Goal: Transaction & Acquisition: Purchase product/service

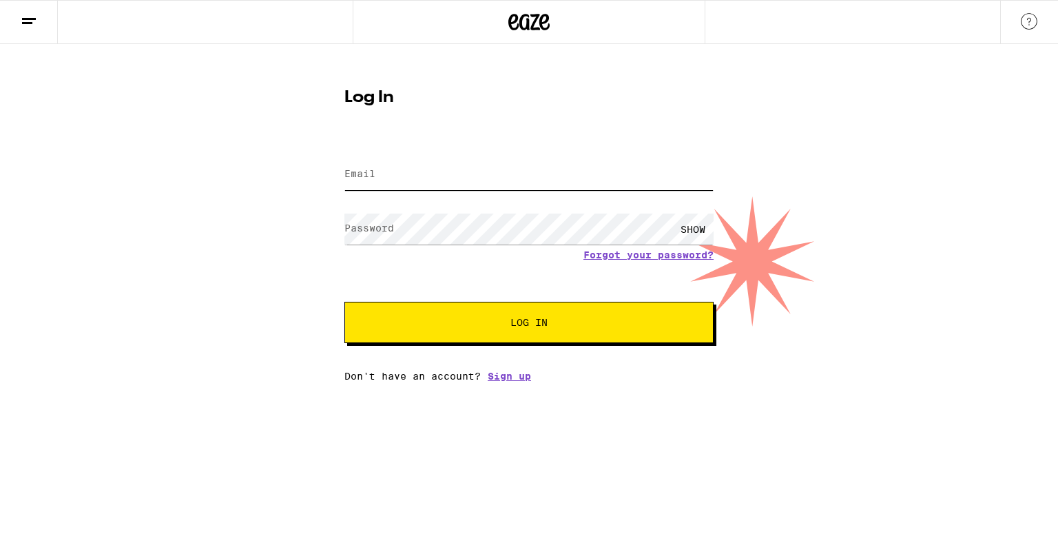
type input "[EMAIL_ADDRESS][DOMAIN_NAME]"
click at [529, 332] on button "Log In" at bounding box center [528, 322] width 369 height 41
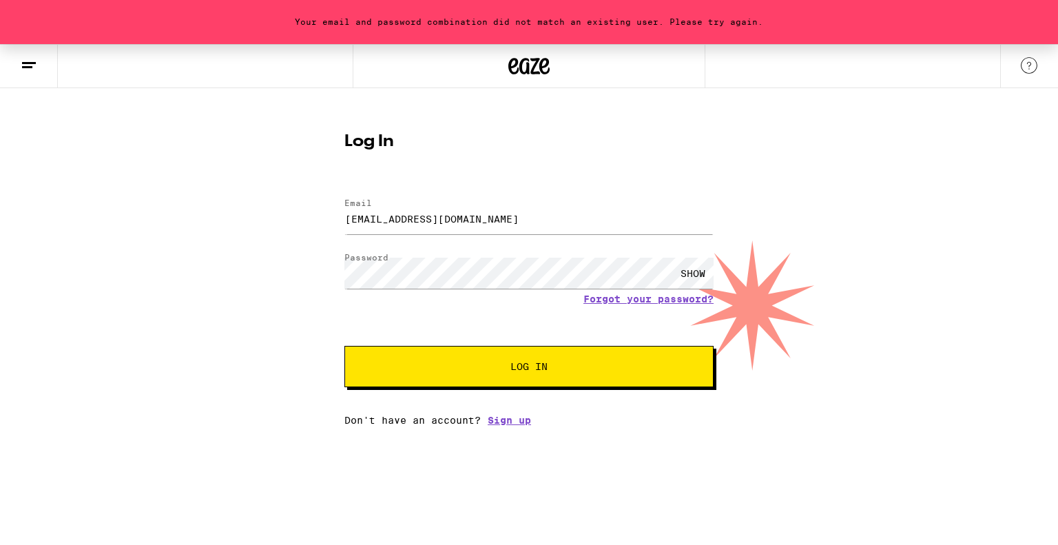
click at [485, 355] on button "Log In" at bounding box center [528, 366] width 369 height 41
click at [690, 271] on div "SHOW" at bounding box center [692, 273] width 41 height 31
drag, startPoint x: 488, startPoint y: 378, endPoint x: 492, endPoint y: 370, distance: 9.0
click at [492, 370] on button "Log In" at bounding box center [528, 366] width 369 height 41
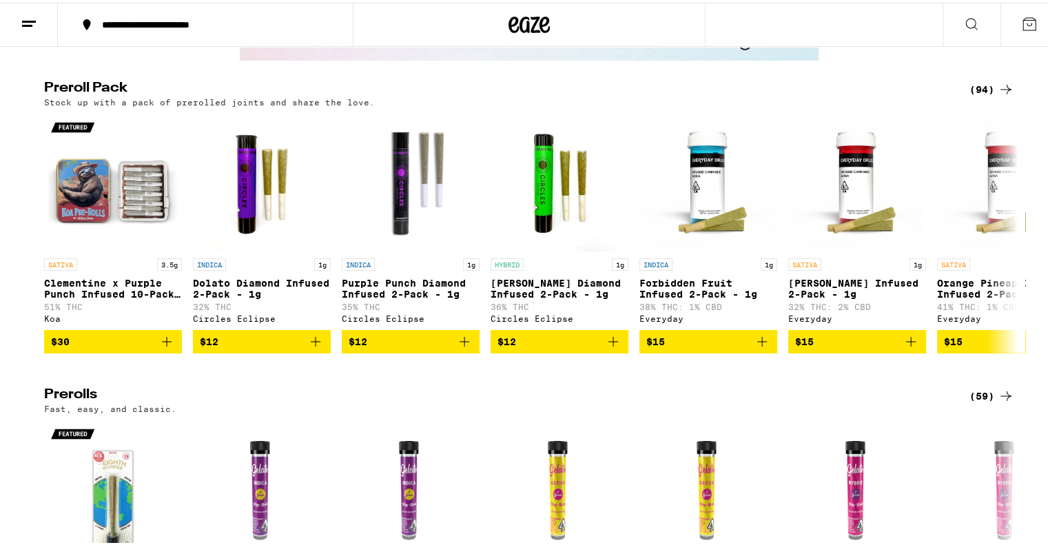
scroll to position [2724, 0]
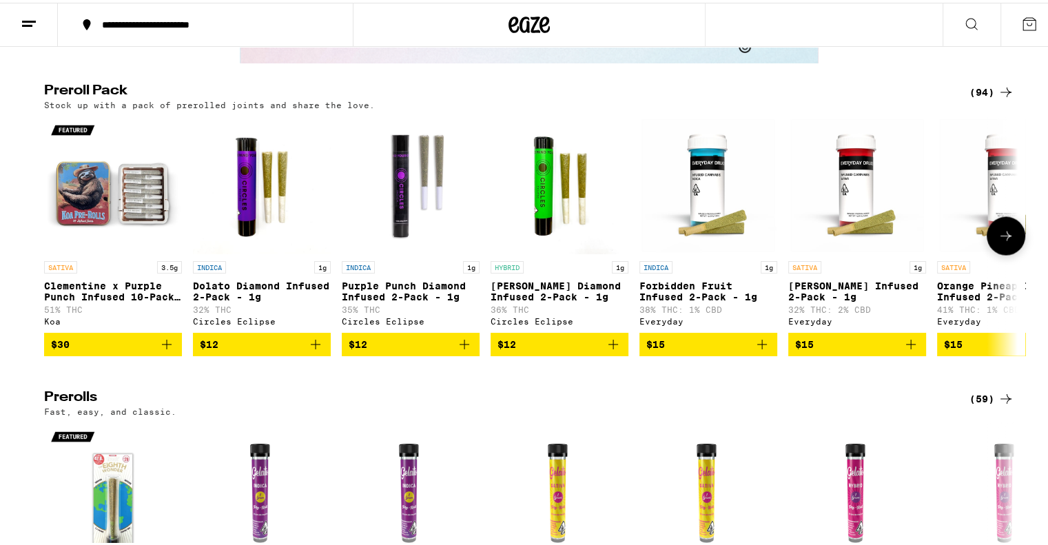
click at [1001, 253] on button at bounding box center [1005, 233] width 39 height 39
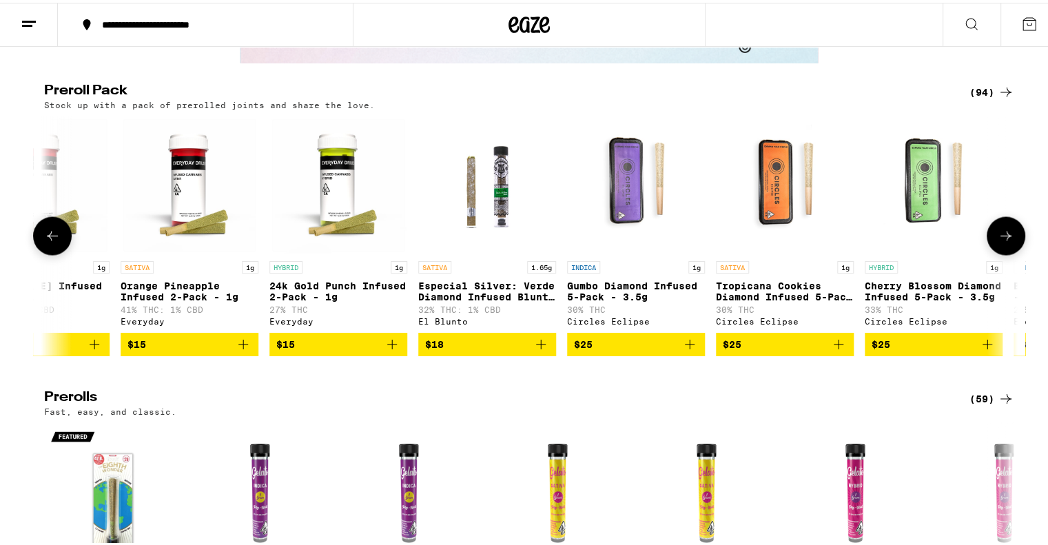
scroll to position [0, 820]
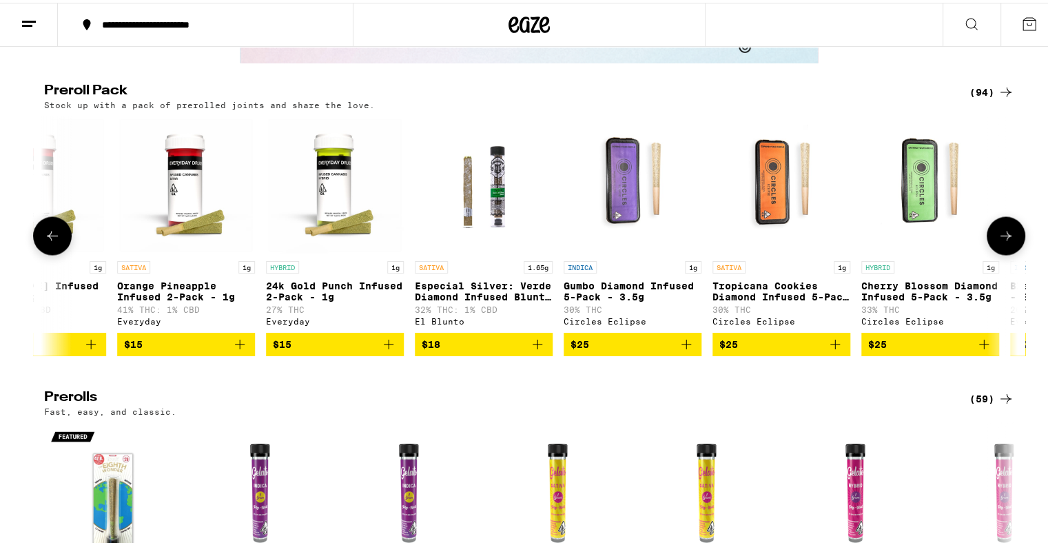
click at [1001, 253] on button at bounding box center [1005, 233] width 39 height 39
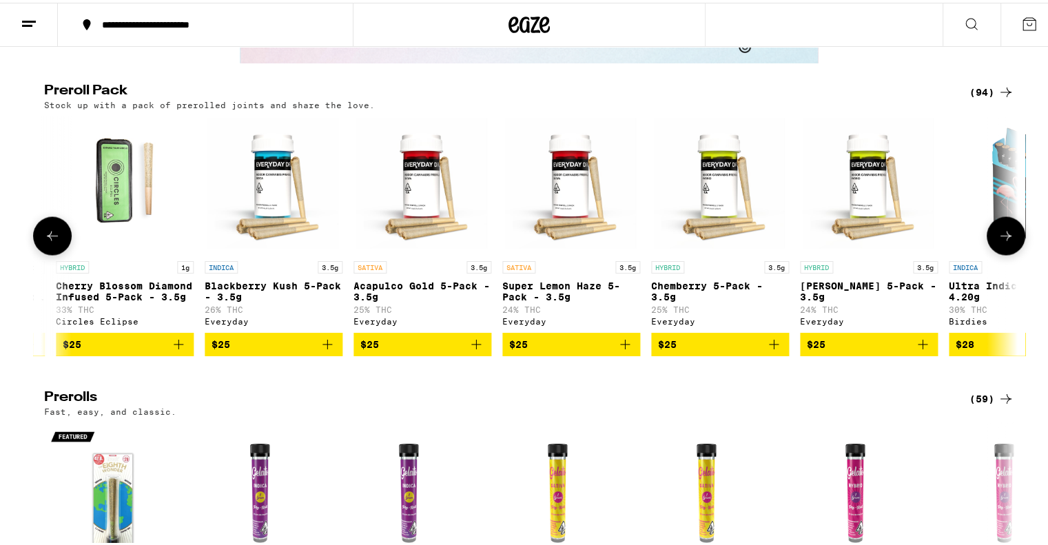
scroll to position [0, 1639]
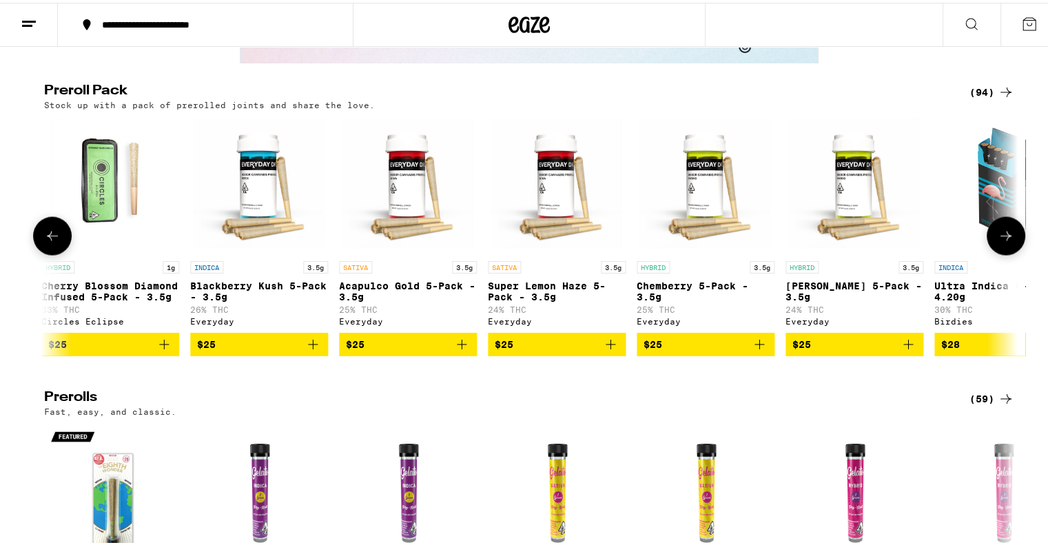
click at [1001, 253] on button at bounding box center [1005, 233] width 39 height 39
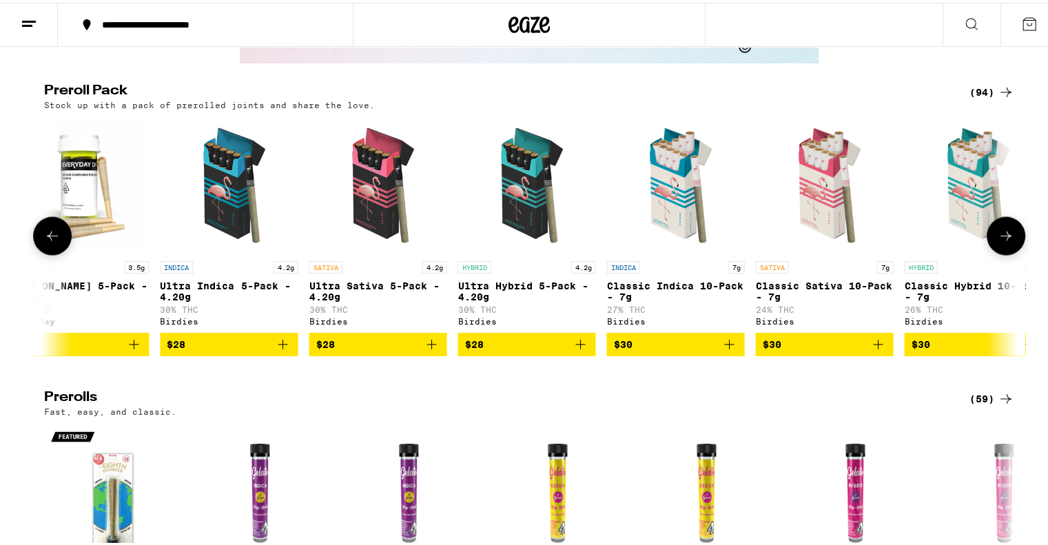
scroll to position [0, 2459]
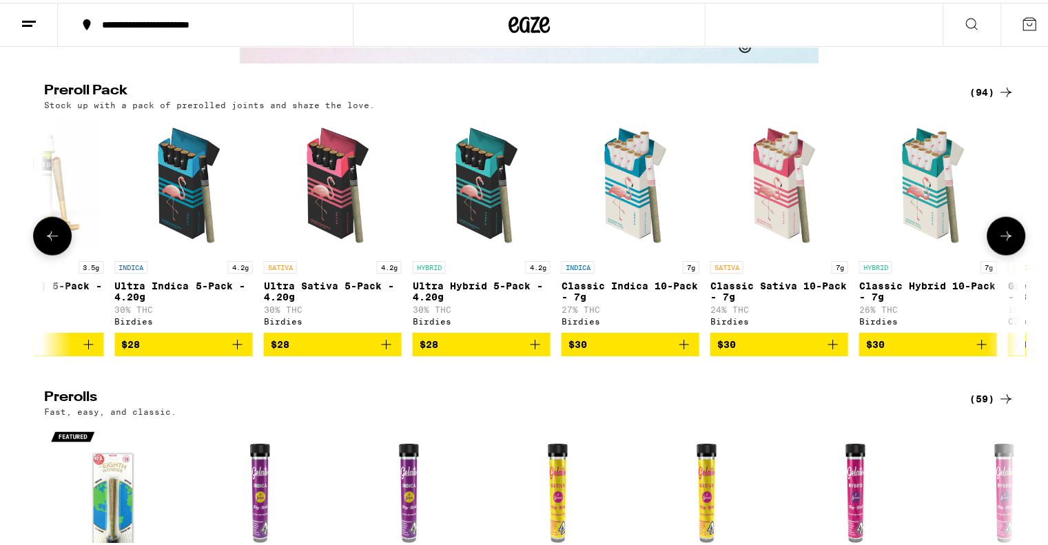
click at [1001, 253] on button at bounding box center [1005, 233] width 39 height 39
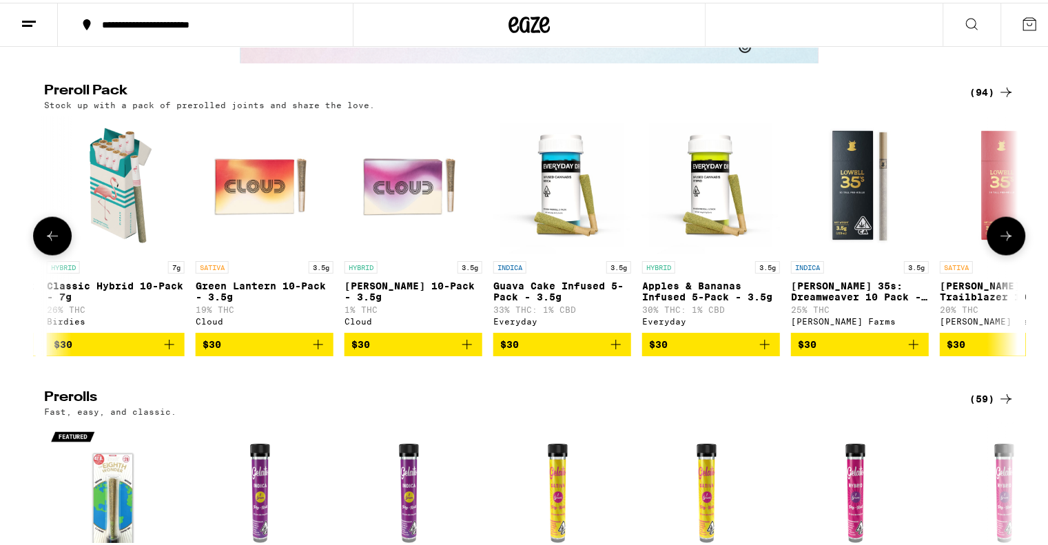
scroll to position [0, 3279]
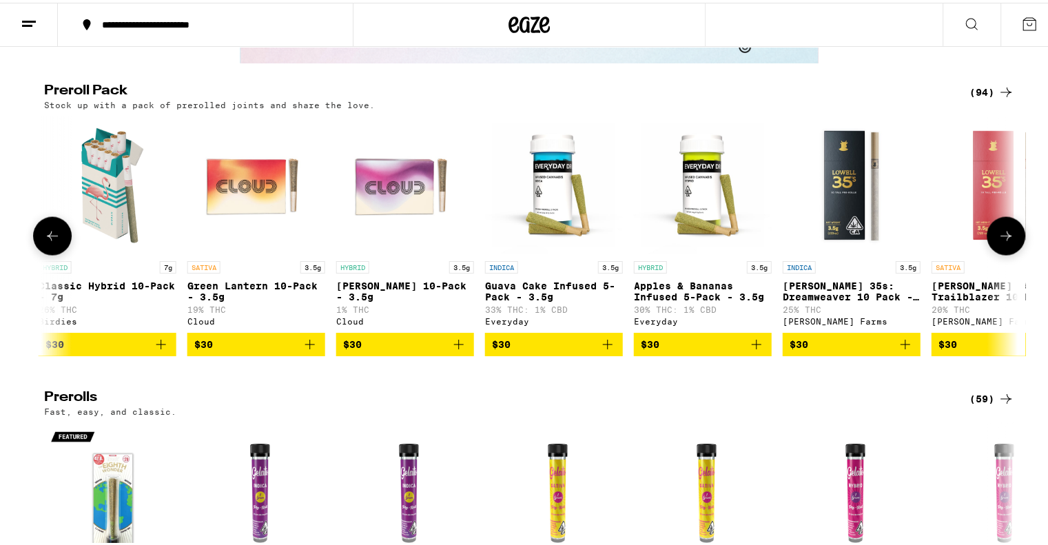
click at [1001, 253] on button at bounding box center [1005, 233] width 39 height 39
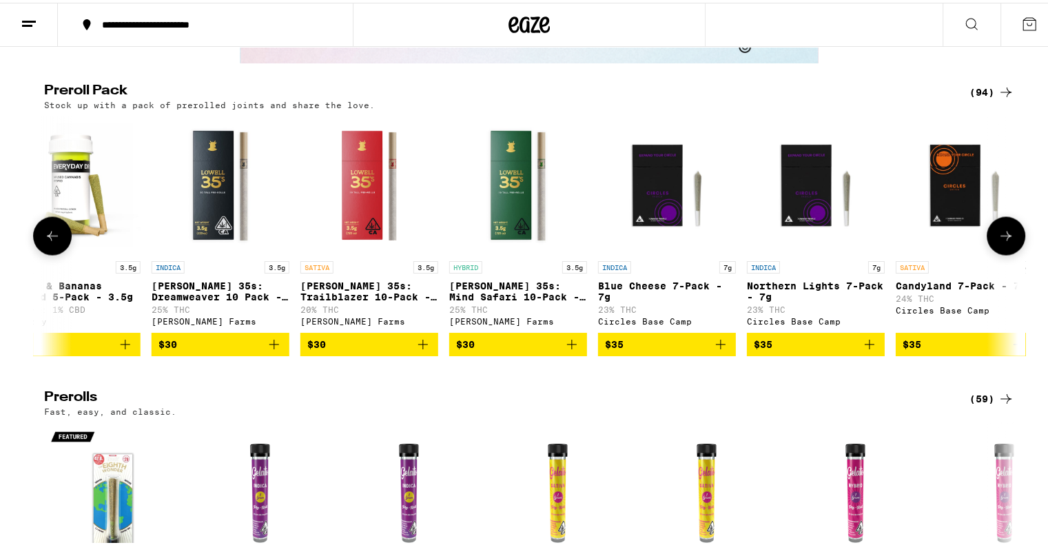
scroll to position [0, 4098]
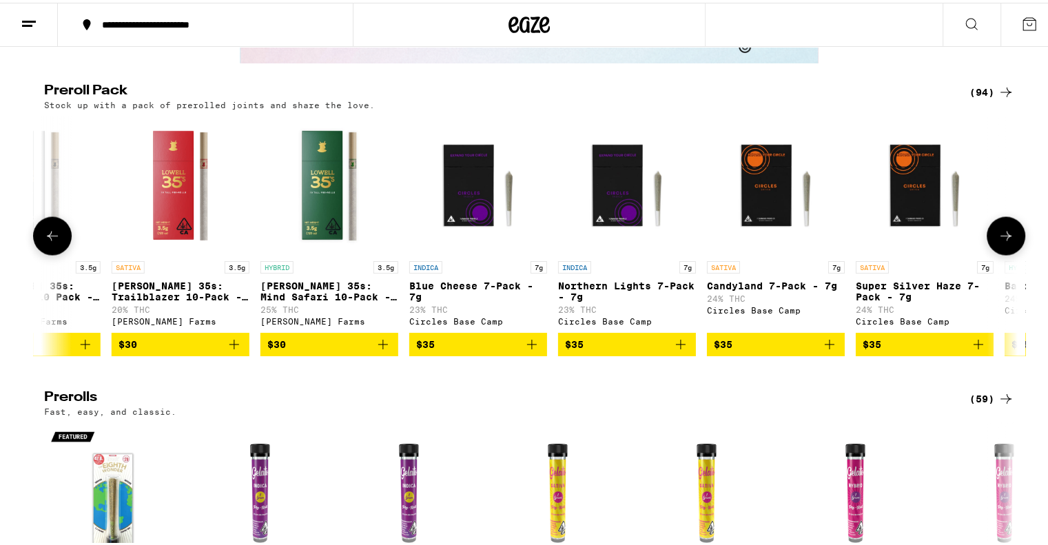
click at [1001, 253] on button at bounding box center [1005, 233] width 39 height 39
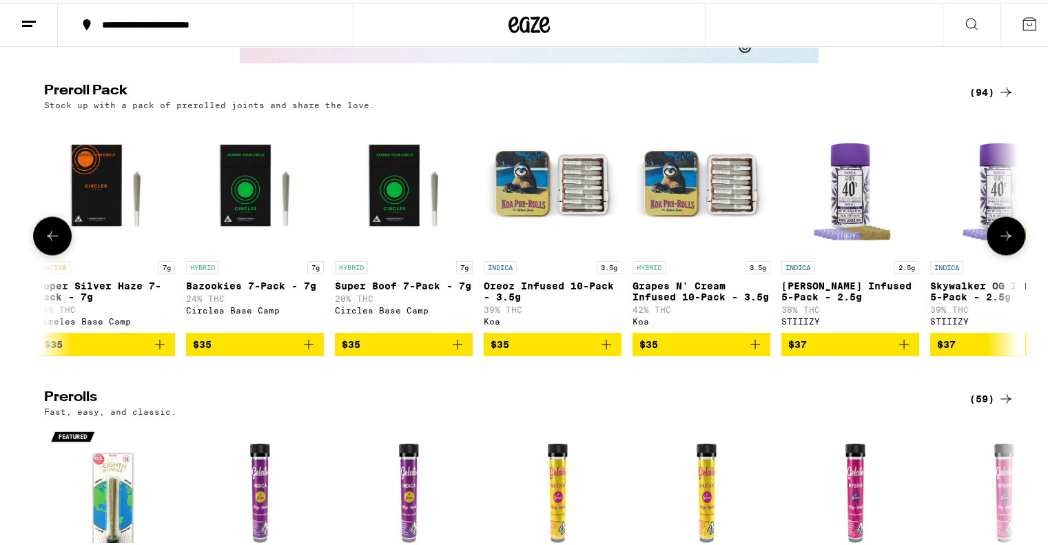
scroll to position [0, 4918]
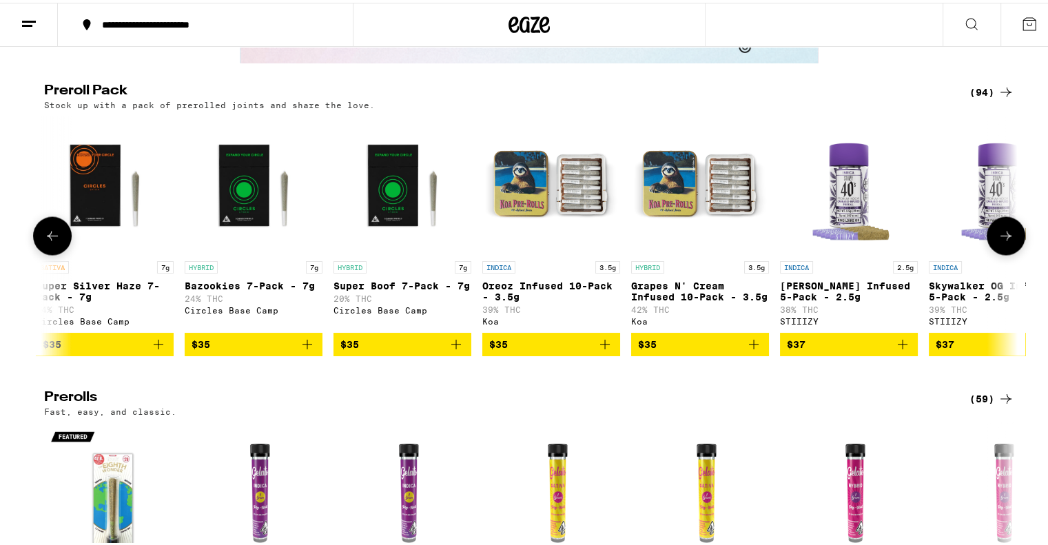
click at [1001, 253] on button at bounding box center [1005, 233] width 39 height 39
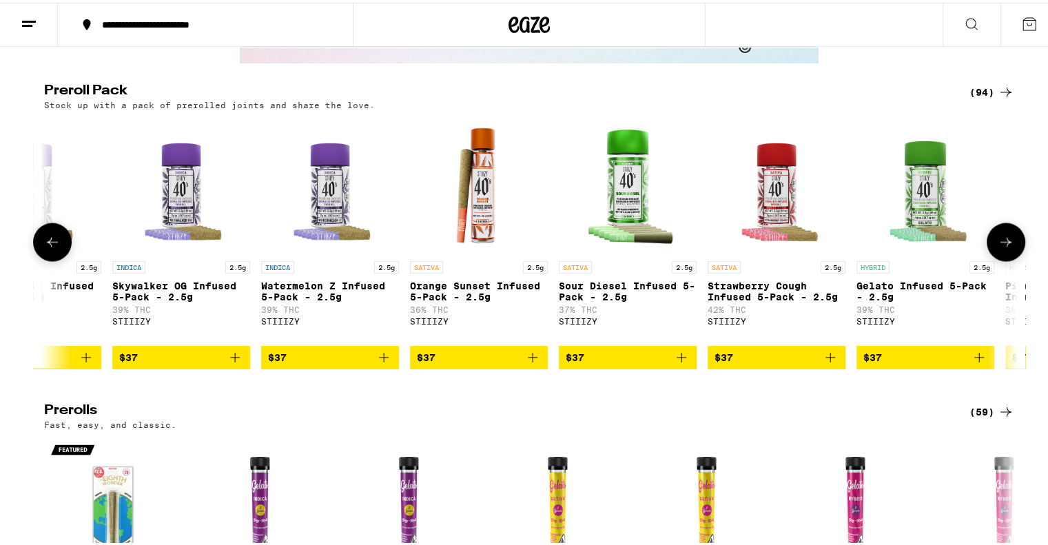
scroll to position [0, 5737]
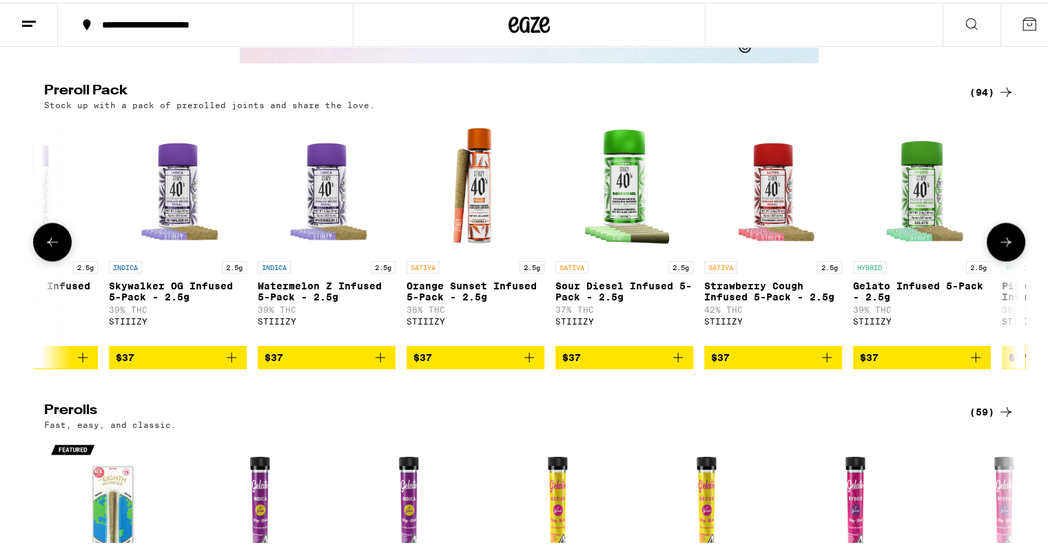
click at [1001, 259] on button at bounding box center [1005, 239] width 39 height 39
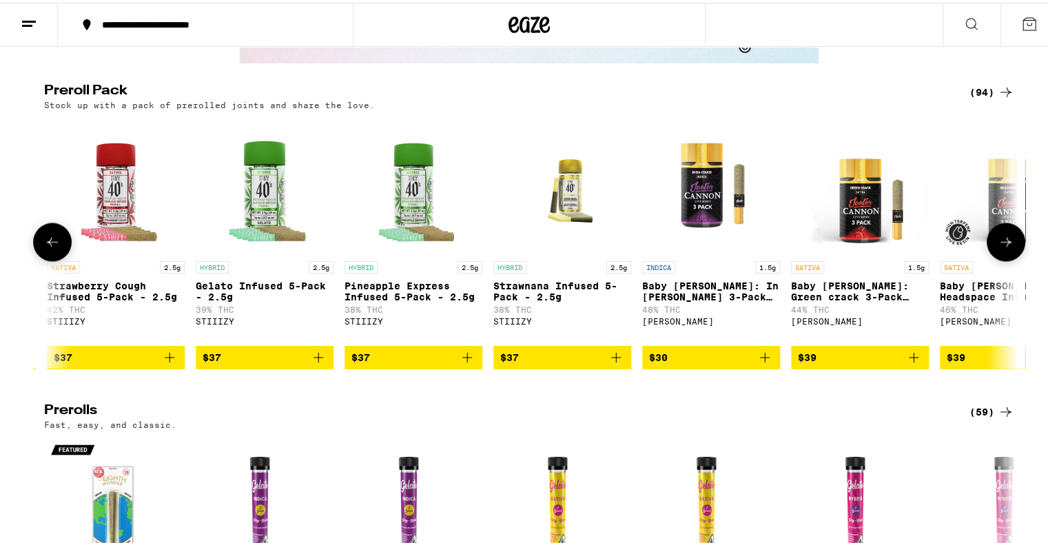
scroll to position [0, 6557]
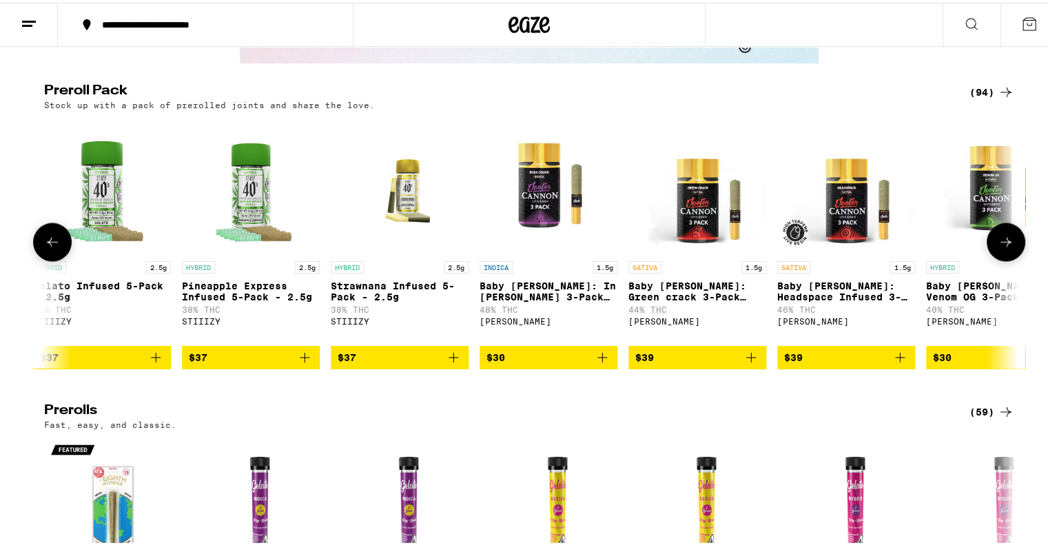
click at [1001, 259] on button at bounding box center [1005, 239] width 39 height 39
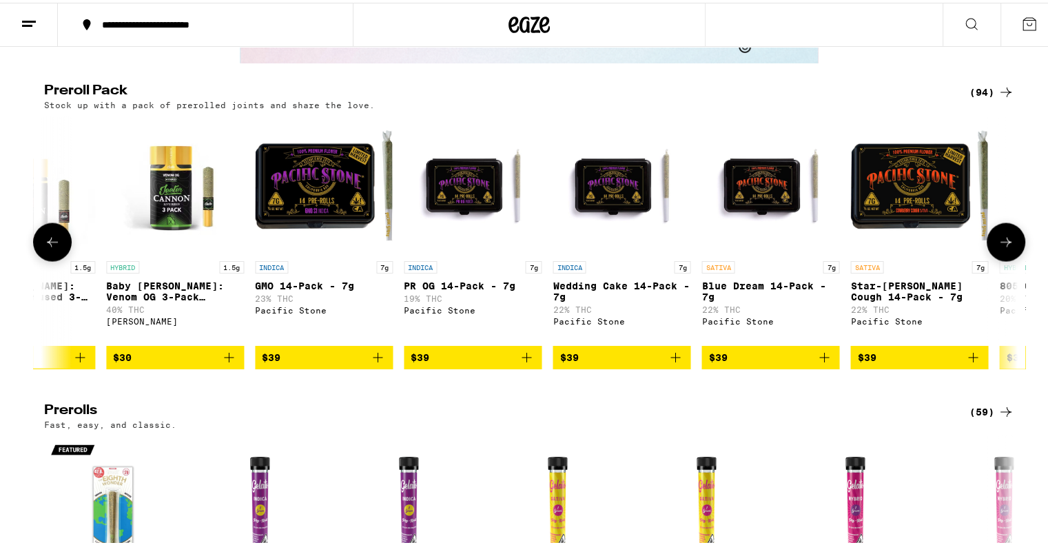
click at [1001, 259] on button at bounding box center [1005, 239] width 39 height 39
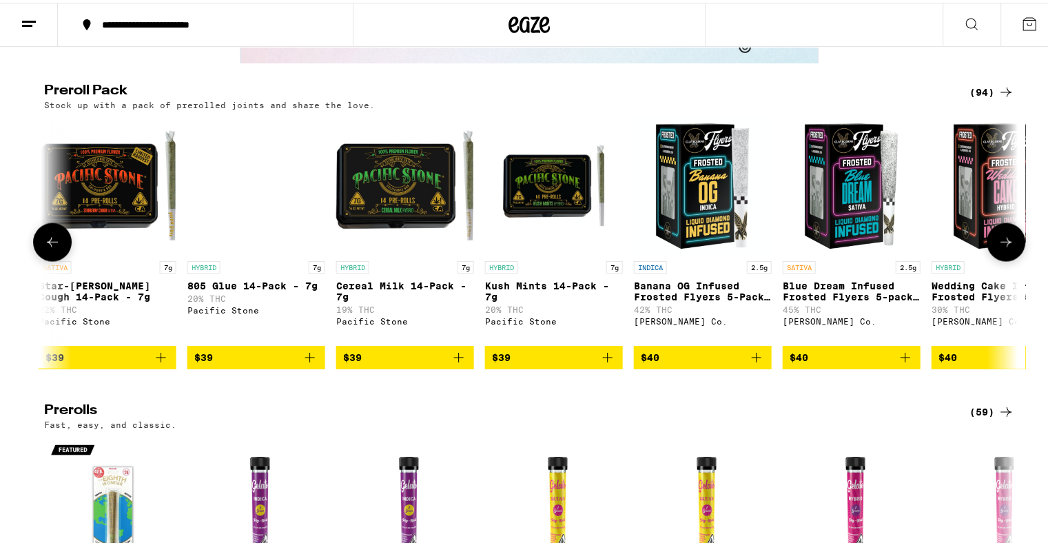
scroll to position [0, 8196]
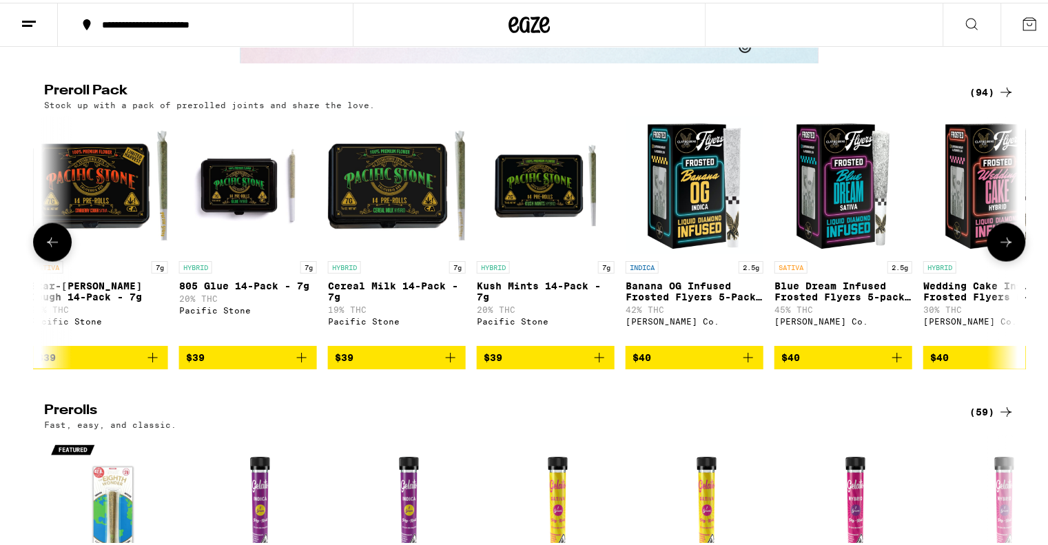
click at [997, 248] on icon at bounding box center [1005, 239] width 17 height 17
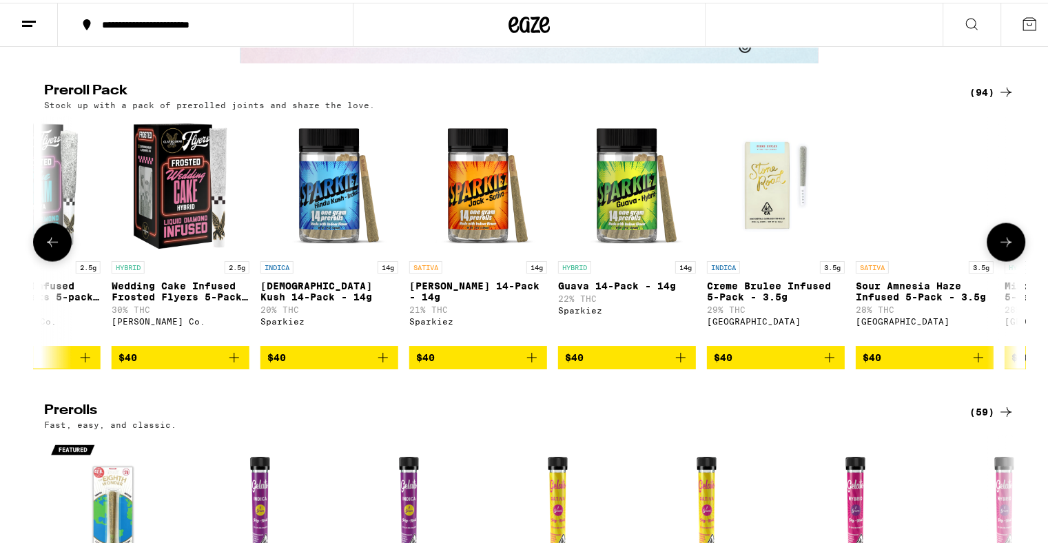
scroll to position [0, 9016]
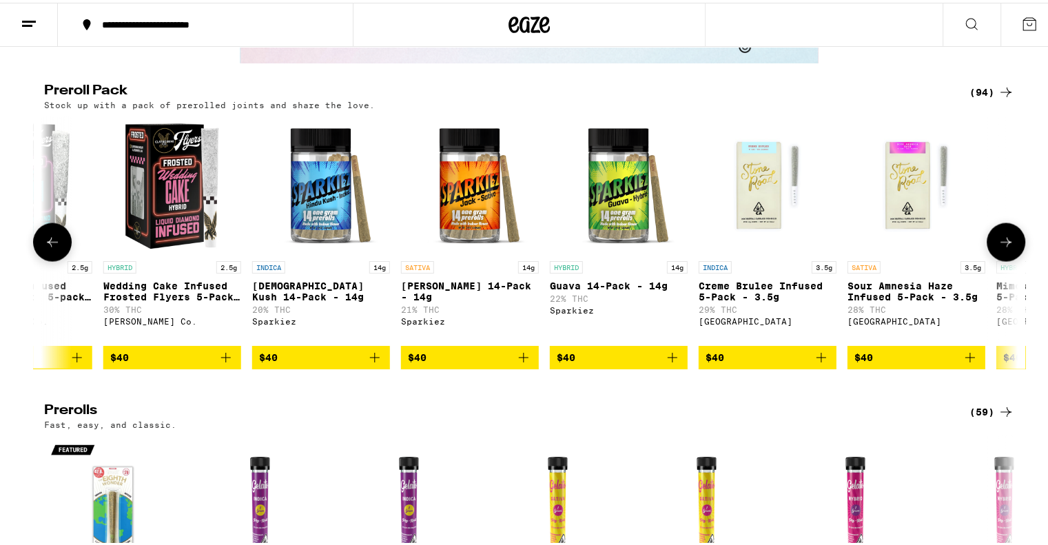
drag, startPoint x: 997, startPoint y: 295, endPoint x: 993, endPoint y: 284, distance: 11.5
click at [993, 259] on div at bounding box center [1005, 239] width 39 height 39
click at [990, 259] on button at bounding box center [1005, 239] width 39 height 39
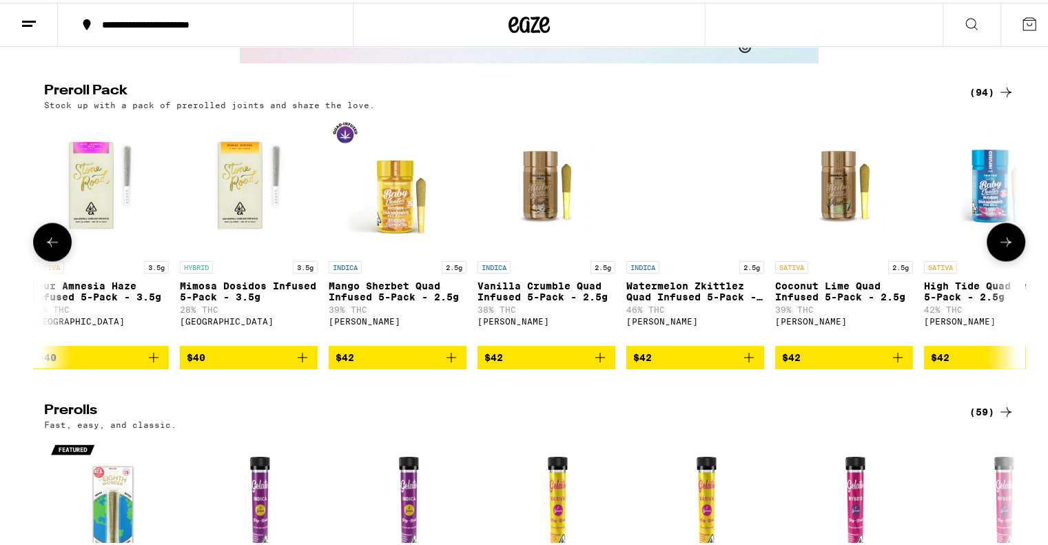
scroll to position [0, 9836]
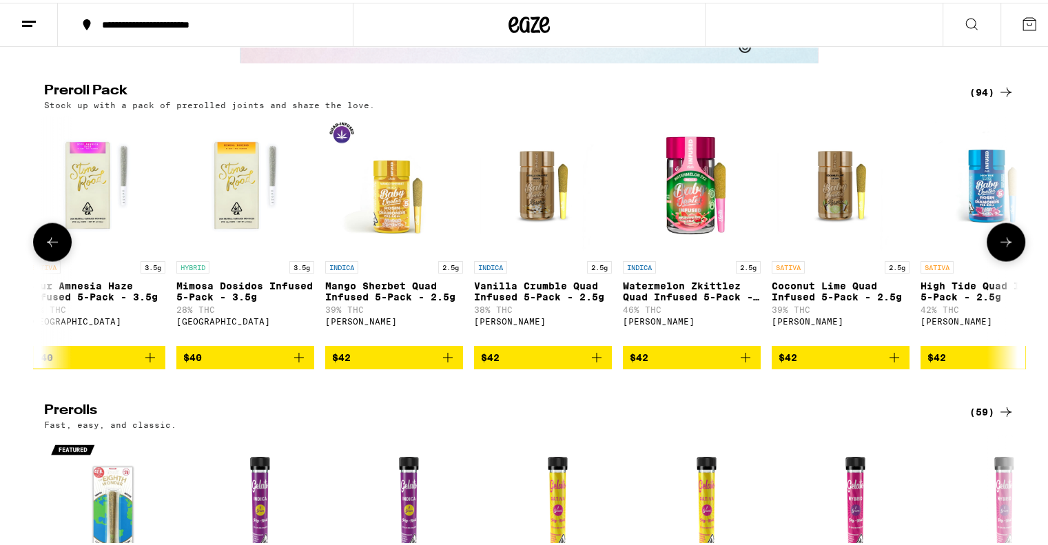
click at [990, 259] on button at bounding box center [1005, 239] width 39 height 39
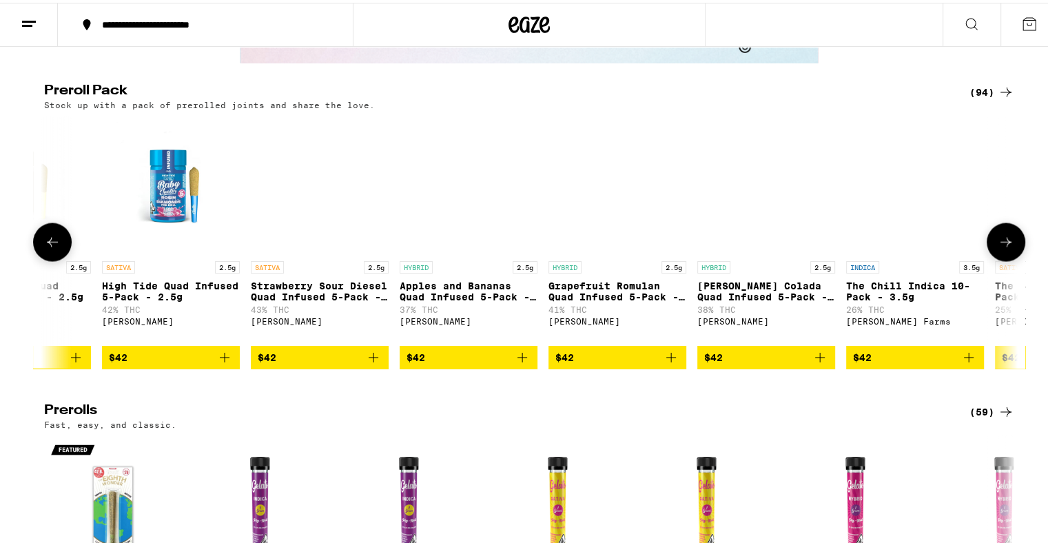
scroll to position [0, 10655]
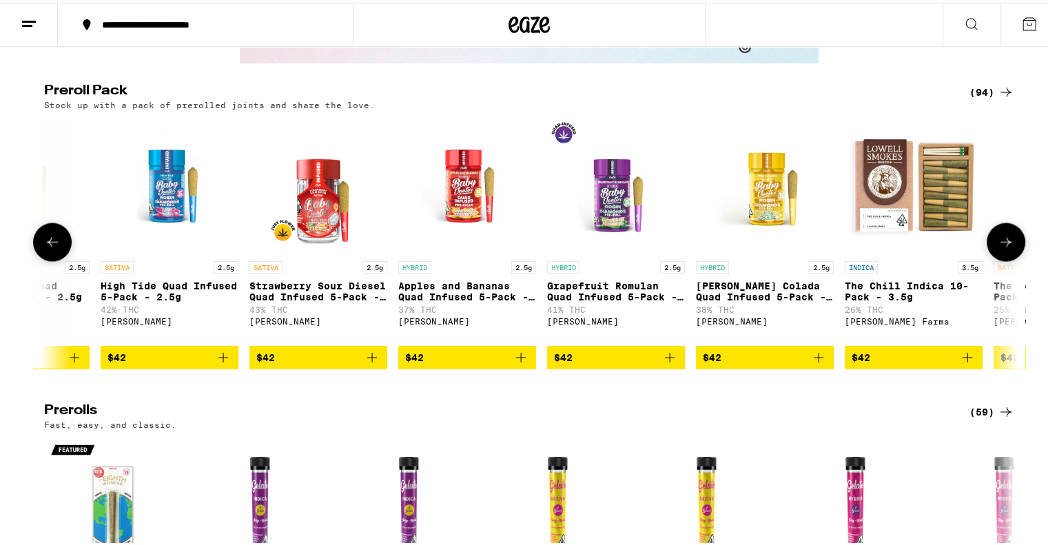
click at [990, 259] on button at bounding box center [1005, 239] width 39 height 39
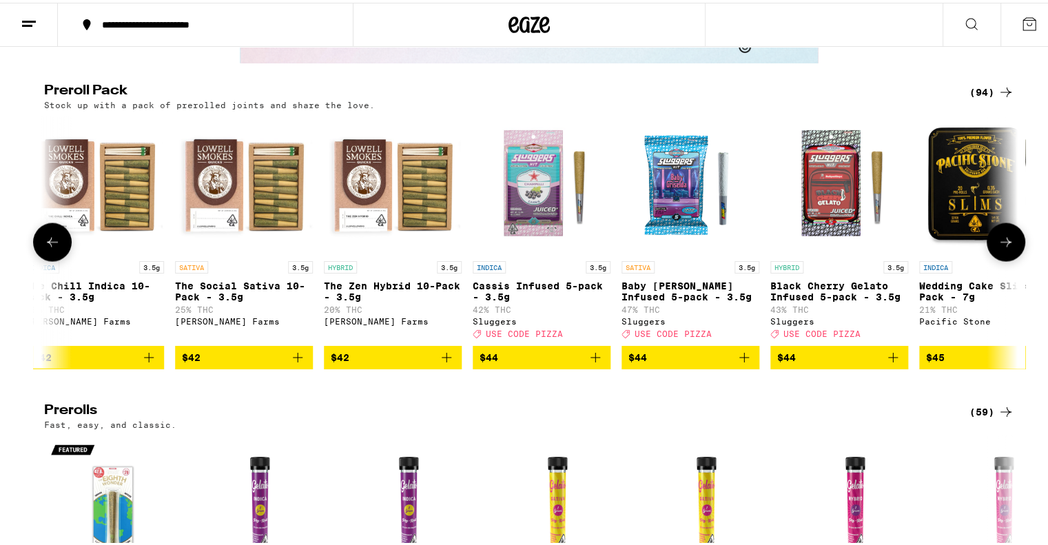
scroll to position [0, 11475]
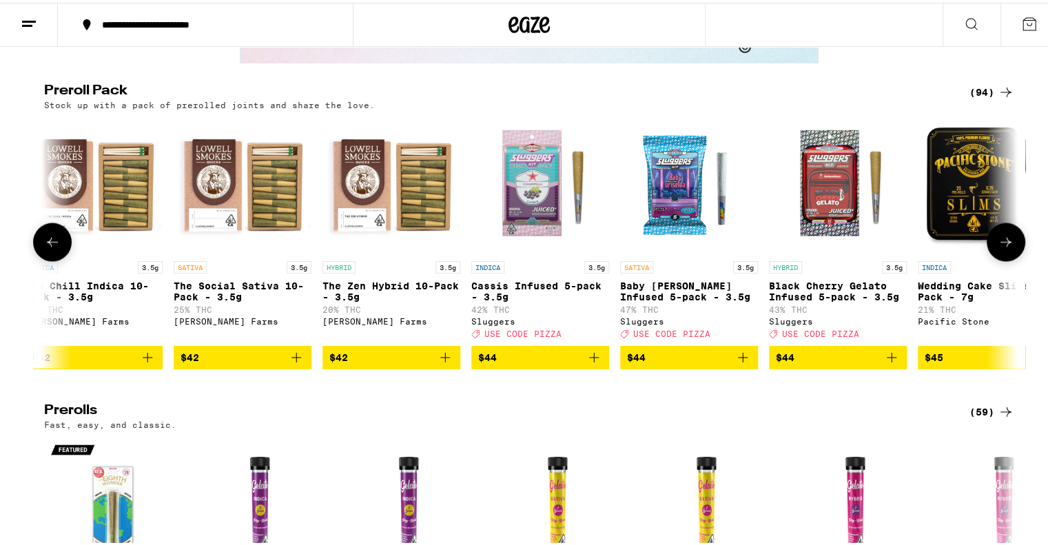
click at [990, 259] on button at bounding box center [1005, 239] width 39 height 39
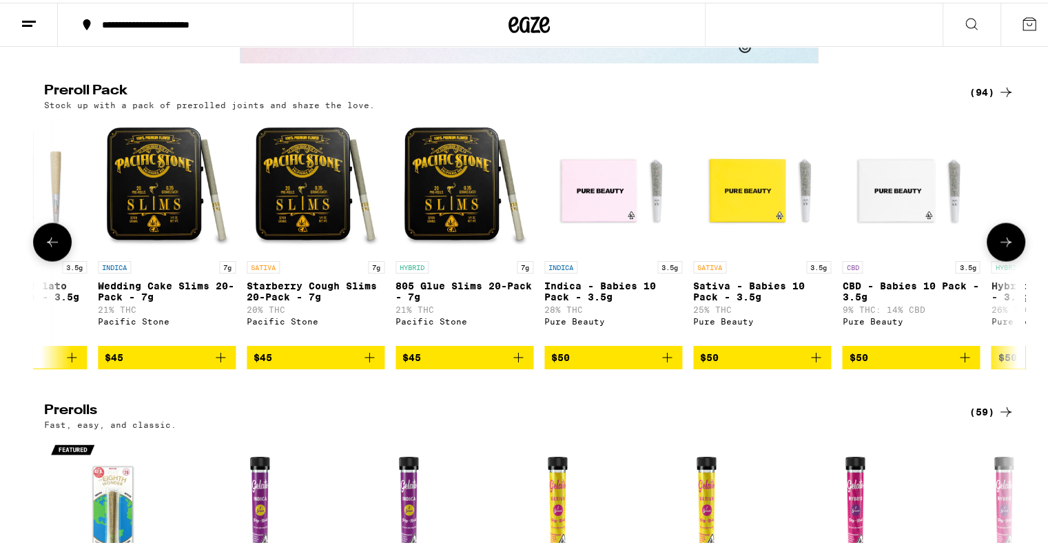
click at [990, 259] on button at bounding box center [1005, 239] width 39 height 39
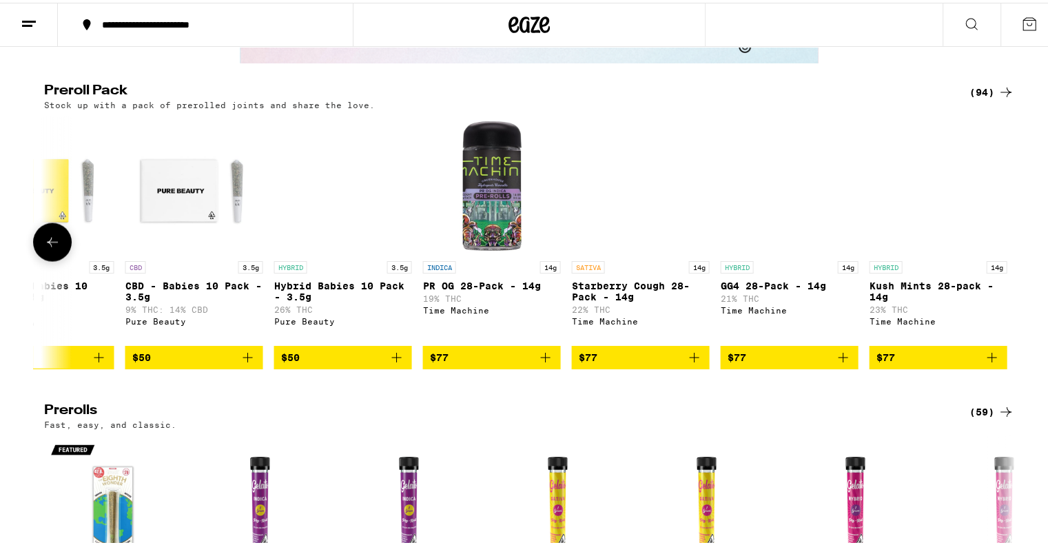
scroll to position [0, 13015]
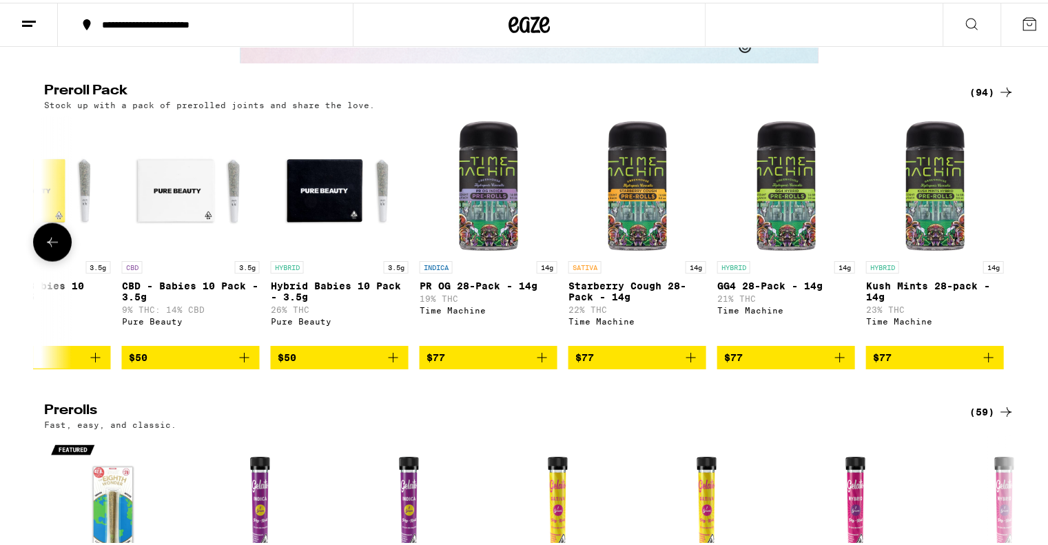
click at [990, 259] on div at bounding box center [1005, 239] width 39 height 39
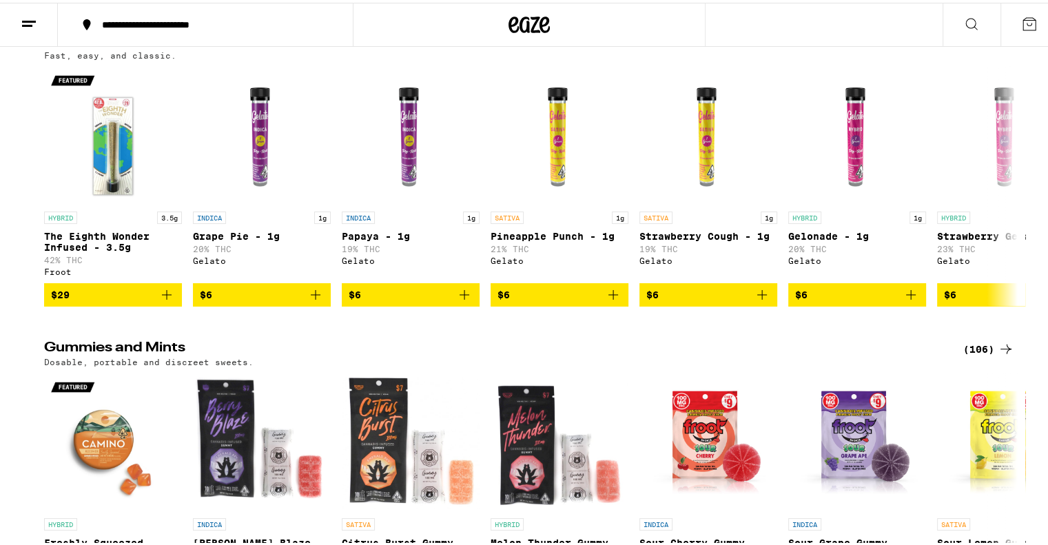
scroll to position [3090, 0]
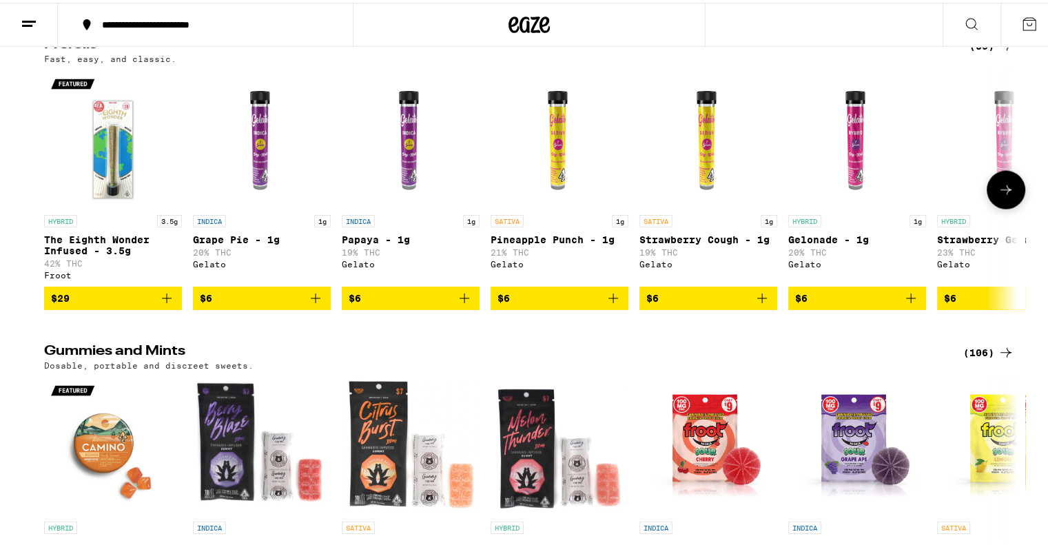
click at [1003, 196] on icon at bounding box center [1005, 187] width 17 height 17
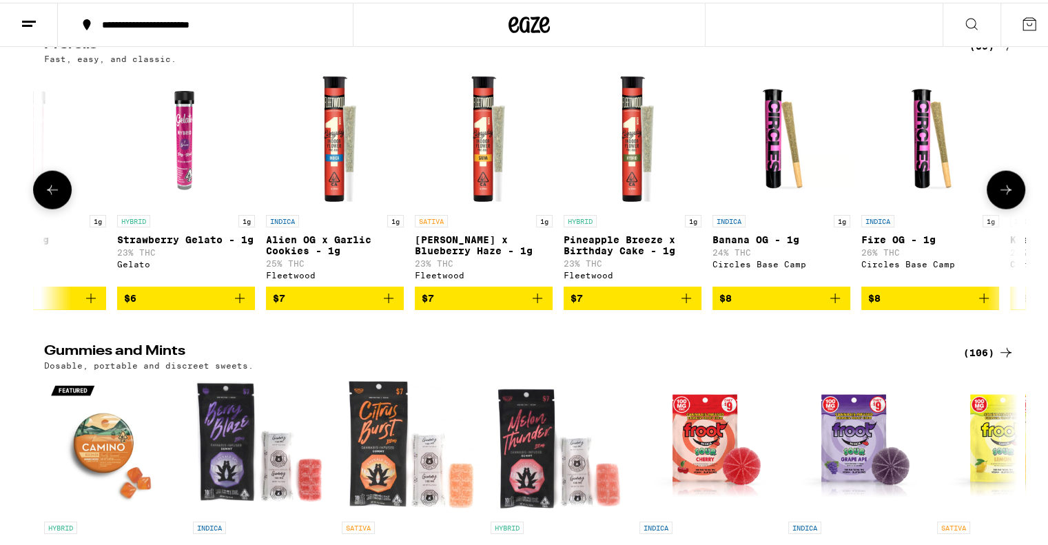
click at [1003, 196] on icon at bounding box center [1005, 187] width 17 height 17
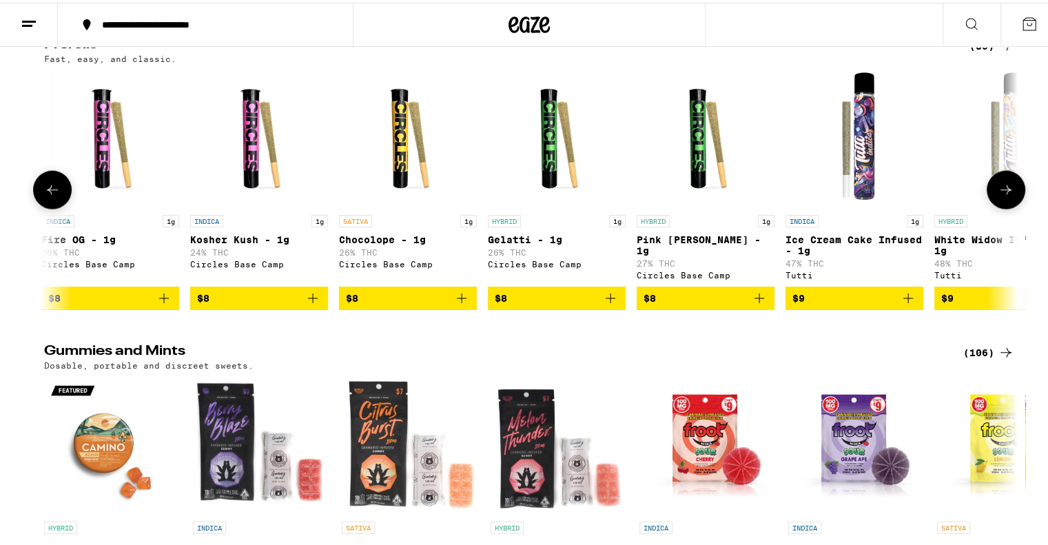
click at [1003, 196] on icon at bounding box center [1005, 187] width 17 height 17
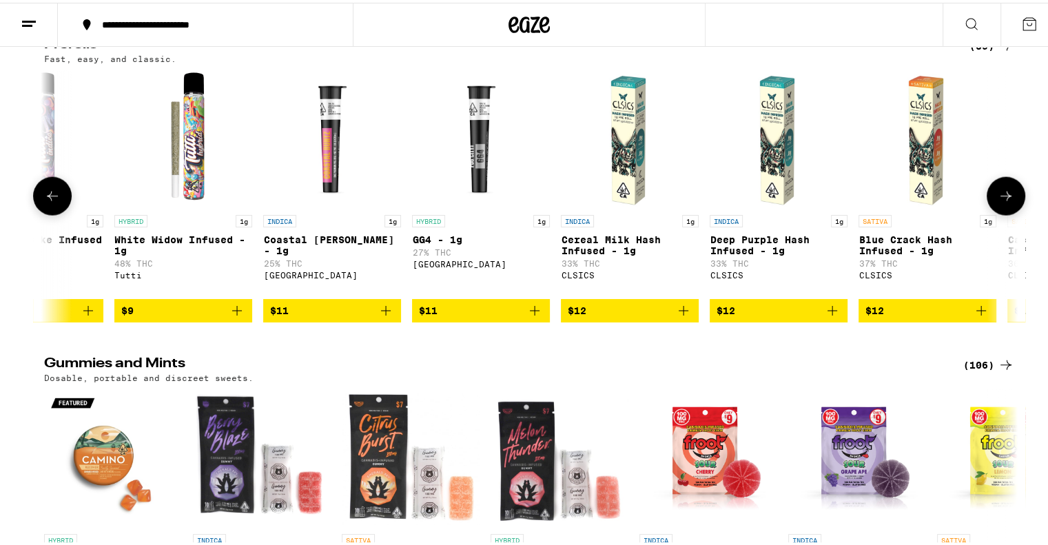
click at [1003, 202] on icon at bounding box center [1005, 193] width 17 height 17
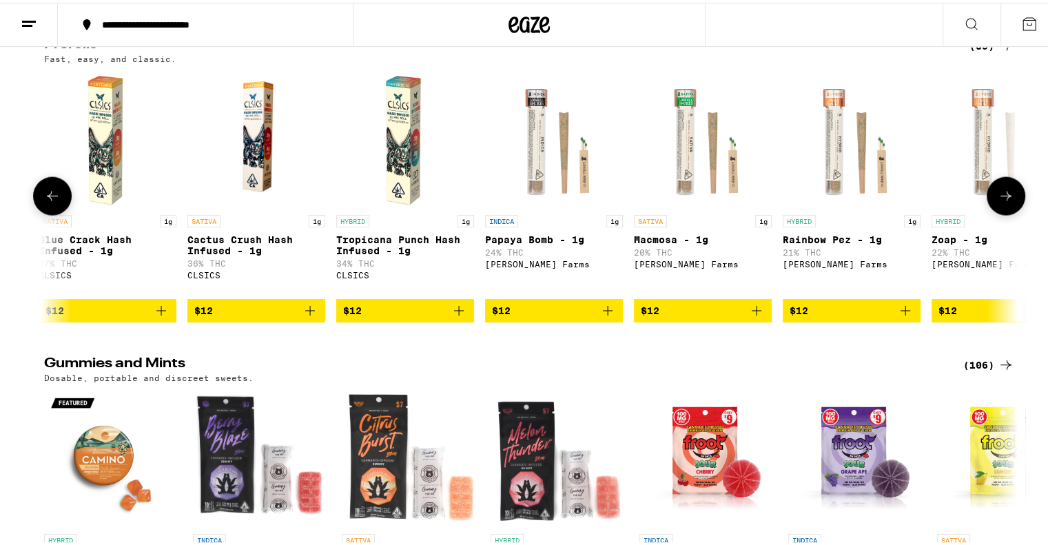
click at [1003, 202] on icon at bounding box center [1005, 193] width 17 height 17
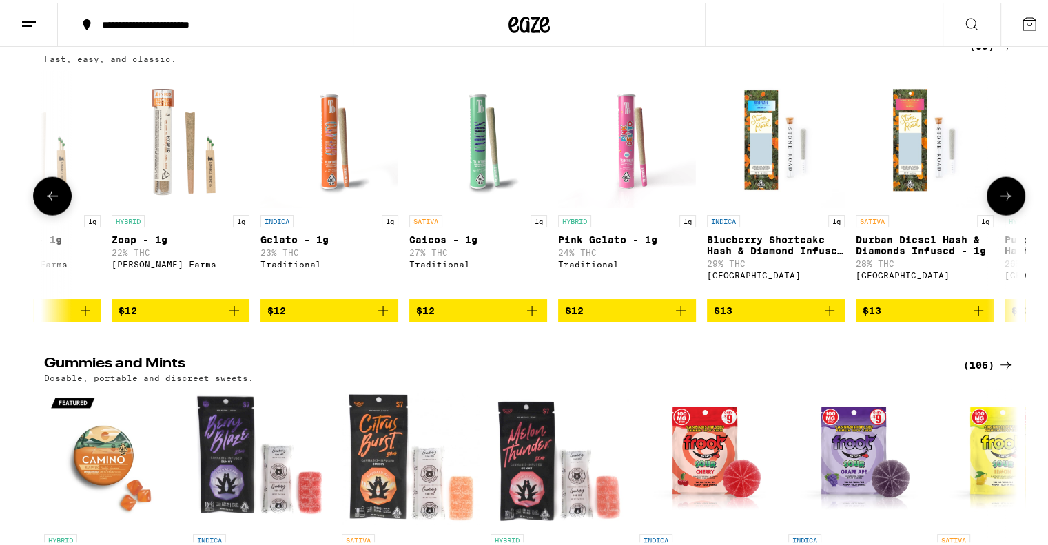
click at [1003, 202] on icon at bounding box center [1005, 193] width 17 height 17
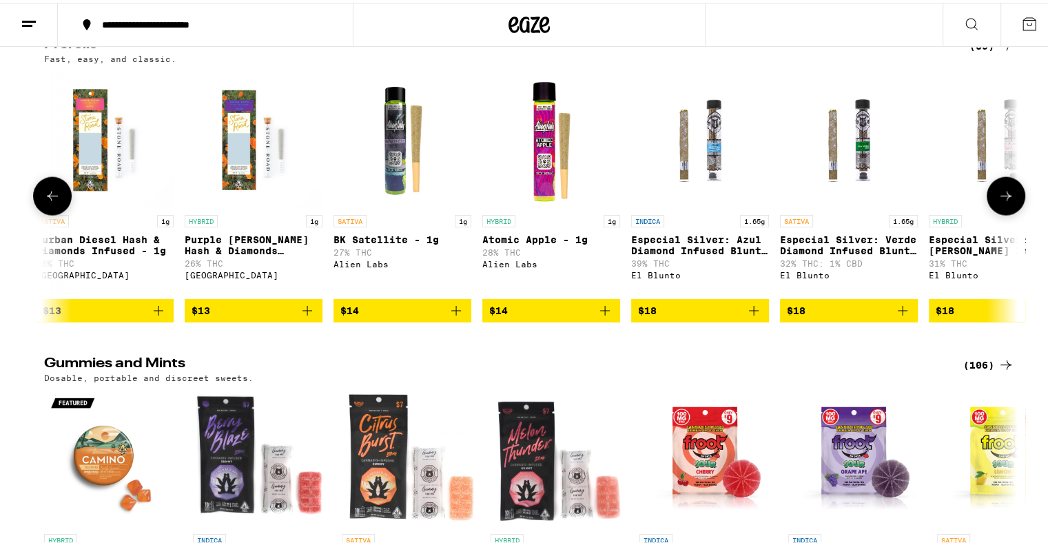
click at [1003, 202] on icon at bounding box center [1005, 193] width 17 height 17
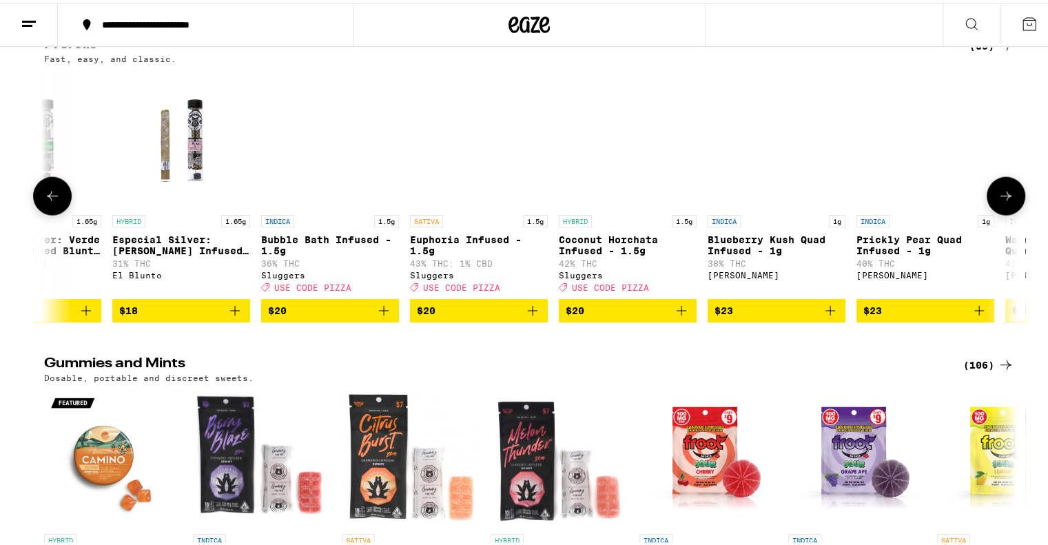
scroll to position [0, 5737]
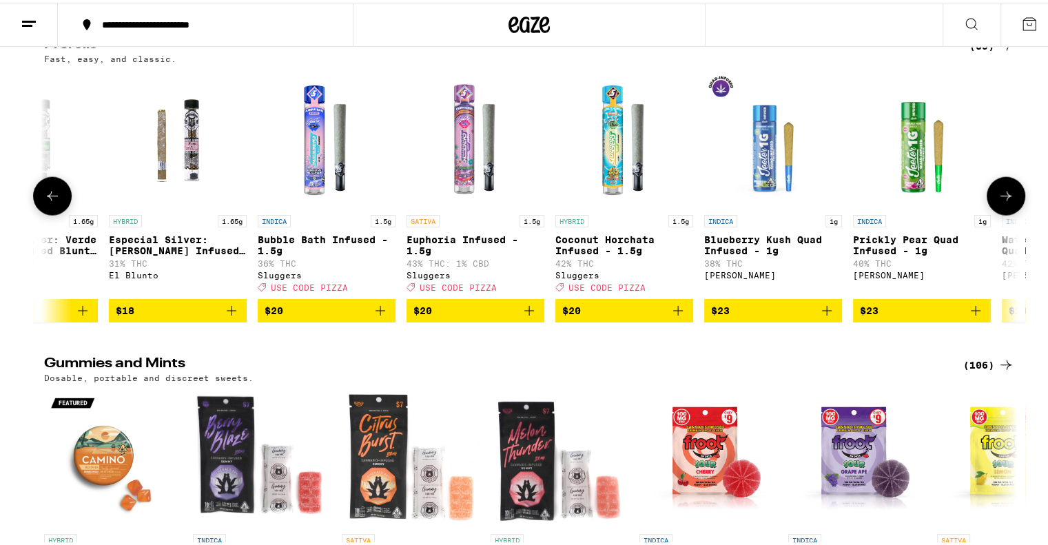
click at [1003, 202] on icon at bounding box center [1005, 193] width 17 height 17
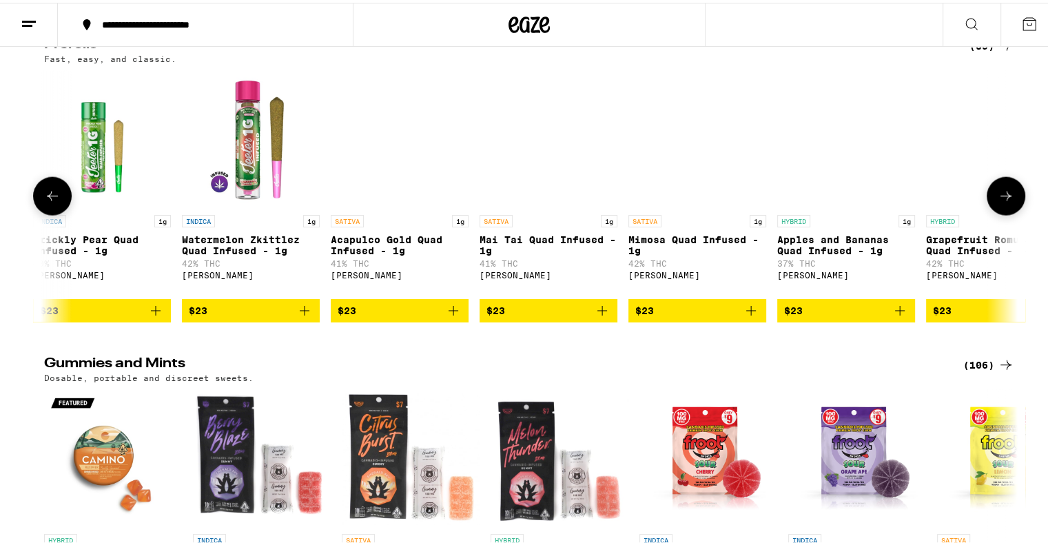
click at [1003, 202] on icon at bounding box center [1005, 193] width 17 height 17
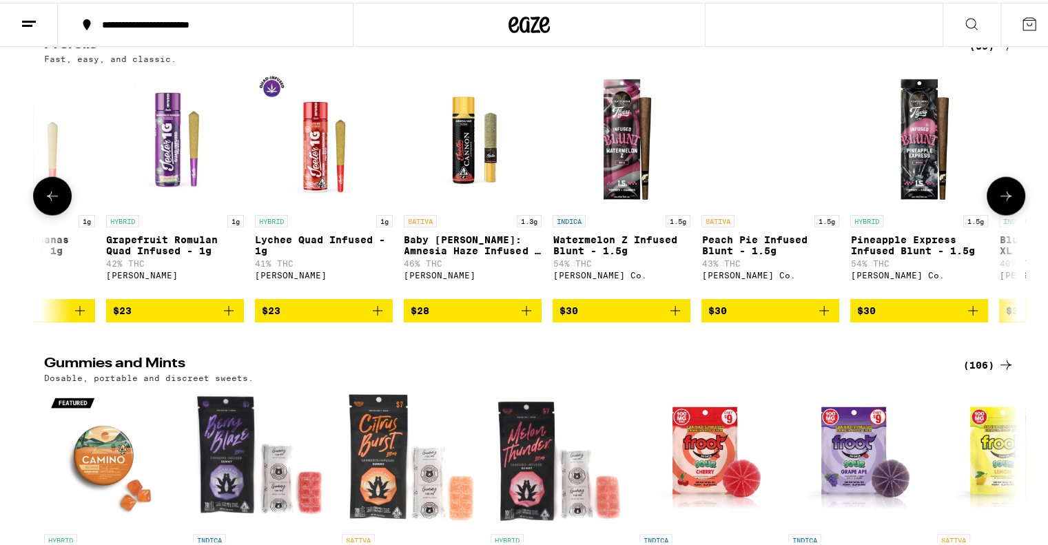
click at [1003, 202] on icon at bounding box center [1005, 193] width 17 height 17
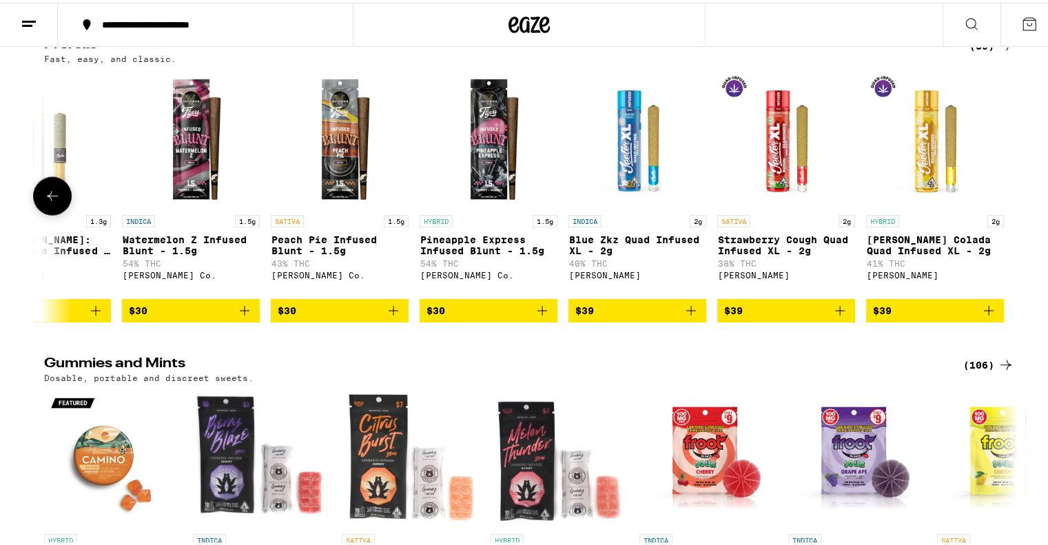
scroll to position [0, 7808]
click at [1003, 213] on div at bounding box center [1005, 193] width 39 height 39
